Goal: Task Accomplishment & Management: Manage account settings

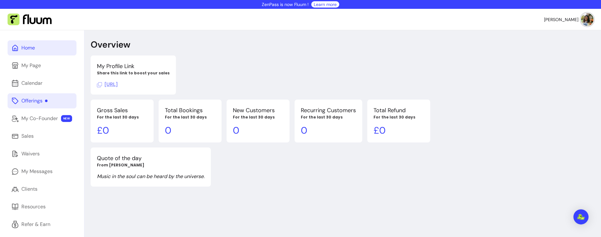
click at [25, 102] on div "Offerings" at bounding box center [34, 101] width 26 height 8
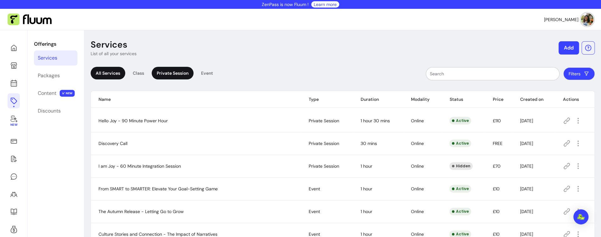
click at [179, 75] on div "Private Session" at bounding box center [173, 73] width 42 height 13
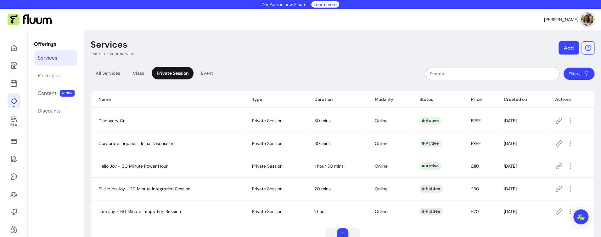
click at [108, 118] on span "Discovery Call" at bounding box center [113, 121] width 29 height 6
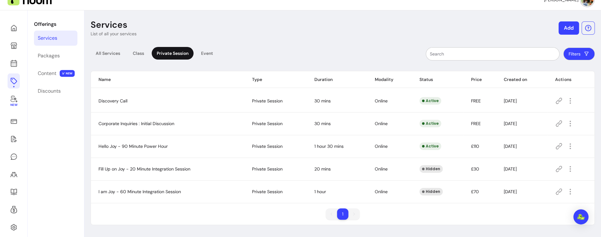
scroll to position [30, 0]
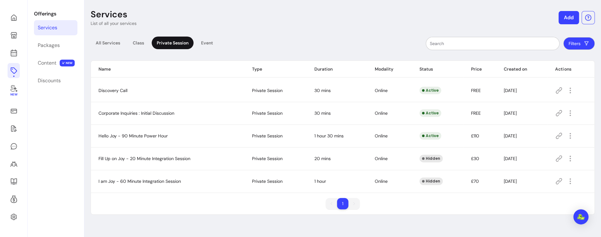
click at [108, 87] on td "Discovery Call" at bounding box center [168, 90] width 154 height 23
click at [105, 90] on span "Discovery Call" at bounding box center [113, 91] width 29 height 6
click at [106, 43] on div "All Services" at bounding box center [108, 43] width 35 height 13
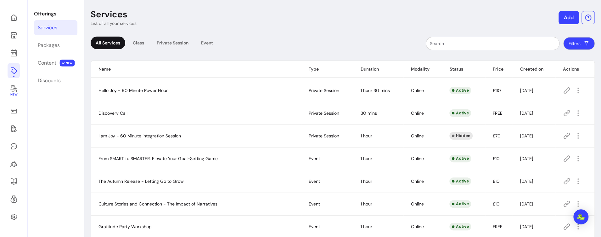
click at [105, 112] on span "Discovery Call" at bounding box center [113, 113] width 29 height 6
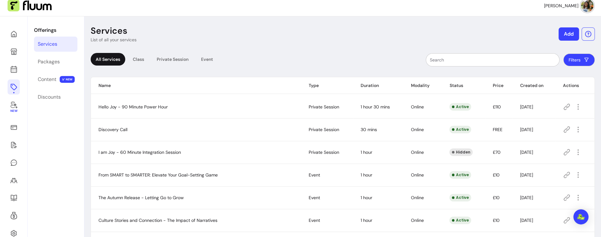
scroll to position [0, 0]
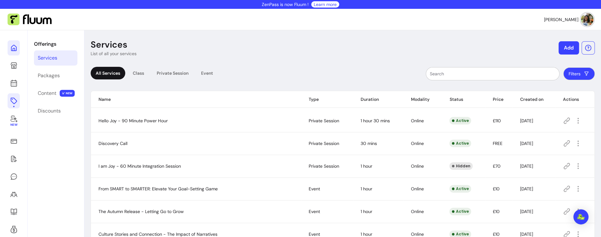
click at [15, 49] on icon at bounding box center [14, 48] width 8 height 8
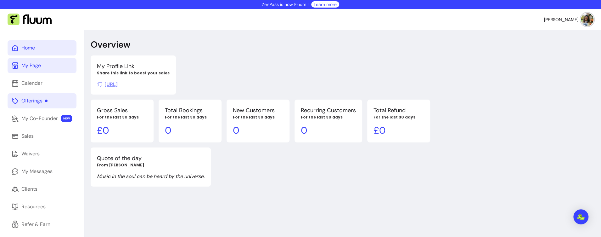
click at [43, 70] on link "My Page" at bounding box center [42, 65] width 69 height 15
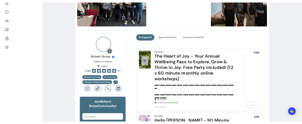
scroll to position [220, 0]
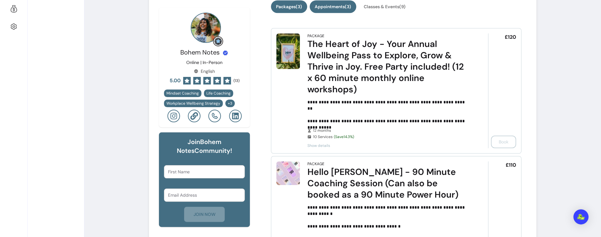
click at [338, 5] on button "Appointments ( 3 )" at bounding box center [333, 6] width 47 height 13
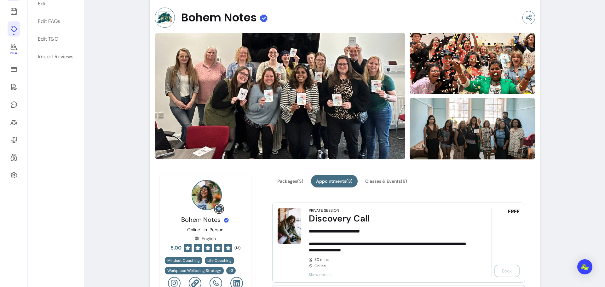
scroll to position [71, 0]
drag, startPoint x: 12, startPoint y: 32, endPoint x: 15, endPoint y: 30, distance: 3.6
click at [15, 30] on icon at bounding box center [14, 30] width 8 height 8
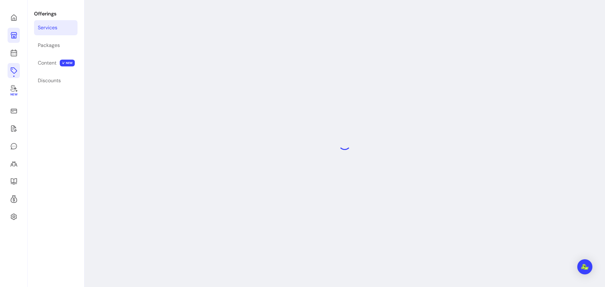
scroll to position [71, 0]
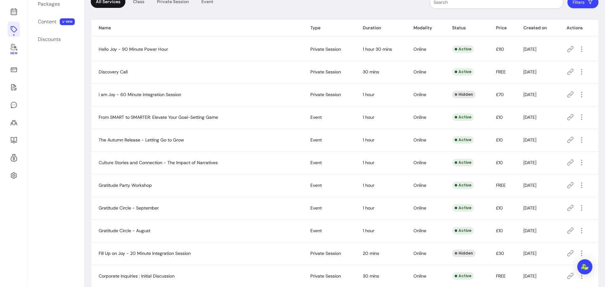
click at [567, 71] on icon at bounding box center [570, 72] width 6 height 6
